Goal: Check status: Check status

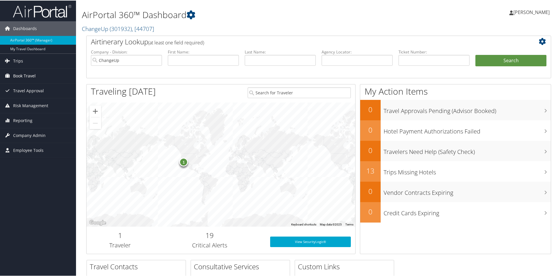
click at [21, 73] on span "Book Travel" at bounding box center [24, 75] width 23 height 15
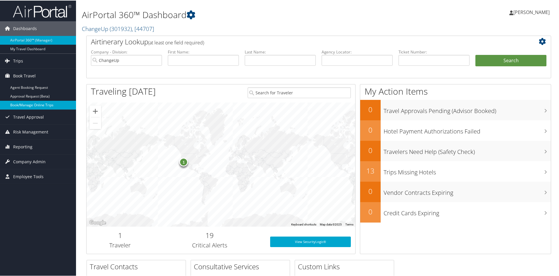
click at [23, 105] on link "Book/Manage Online Trips" at bounding box center [38, 104] width 76 height 9
click at [16, 59] on span "Trips" at bounding box center [18, 60] width 10 height 15
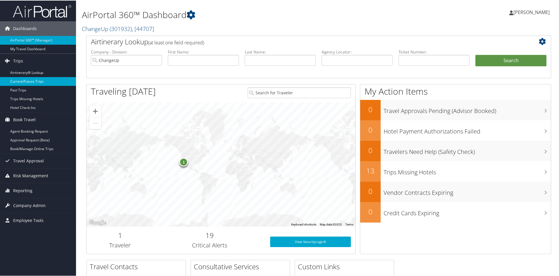
click at [26, 81] on link "Current/Future Trips" at bounding box center [38, 81] width 76 height 9
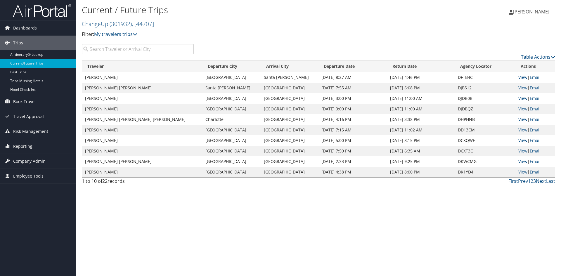
click at [118, 50] on input "search" at bounding box center [138, 49] width 112 height 11
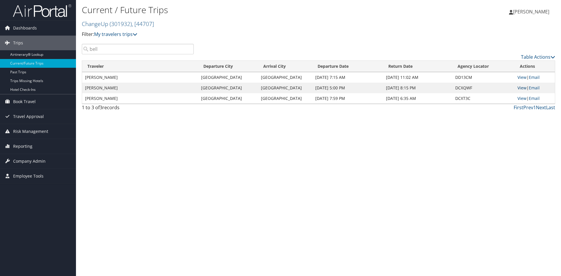
type input "bell"
click at [522, 88] on link "View" at bounding box center [522, 88] width 9 height 6
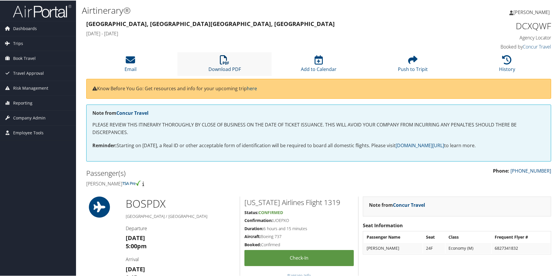
click at [224, 61] on icon at bounding box center [224, 59] width 9 height 9
